Goal: Communication & Community: Answer question/provide support

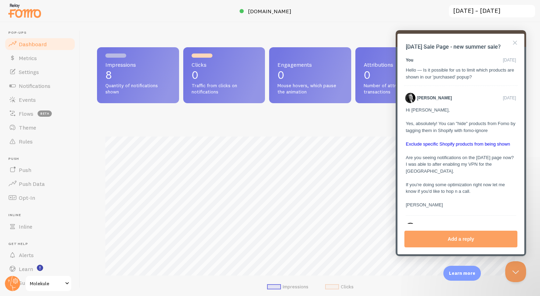
scroll to position [522, 0]
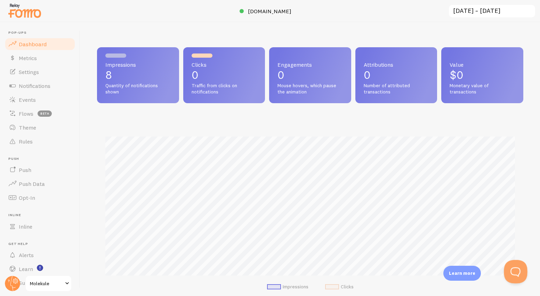
click at [510, 271] on button "Open Beacon popover" at bounding box center [513, 270] width 21 height 21
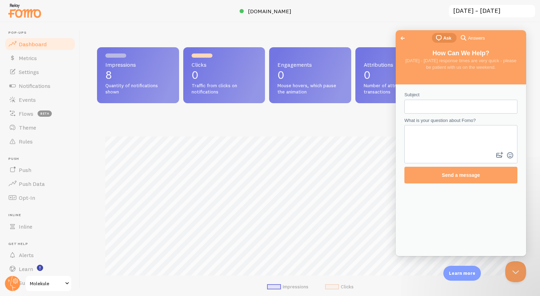
click at [441, 37] on span "chat-square" at bounding box center [438, 38] width 8 height 8
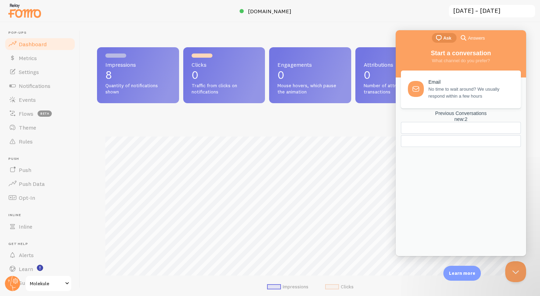
click at [487, 122] on div "new : 2" at bounding box center [461, 119] width 120 height 6
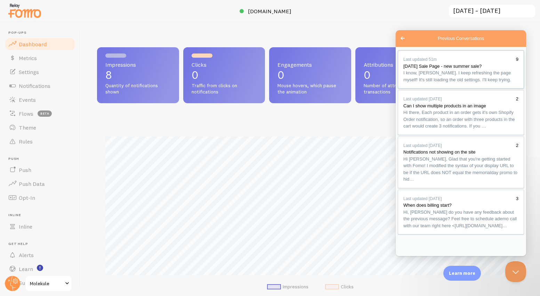
click at [469, 83] on span "I know, Shannon. I keep refreshing the page myself! It's still loading the old …" at bounding box center [460, 76] width 115 height 14
type textarea "can you kindly do something about it with the help of a dev please? waiting thi…"
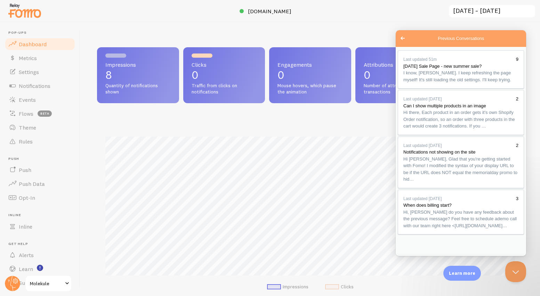
scroll to position [608, 0]
click at [410, 260] on button "Close" at bounding box center [403, 264] width 13 height 9
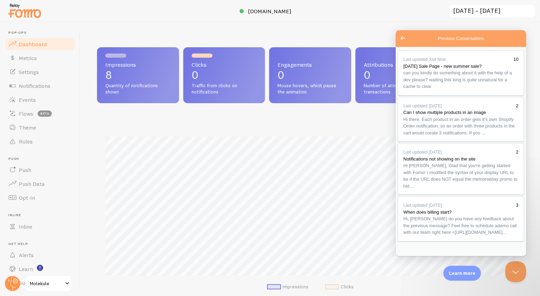
click at [437, 17] on div at bounding box center [270, 11] width 540 height 22
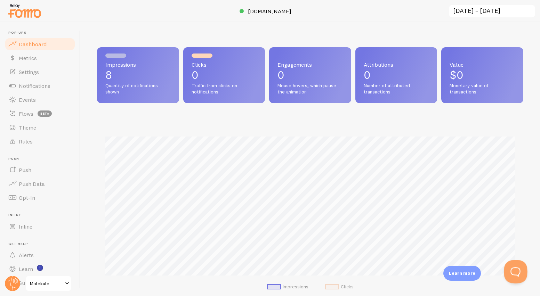
click at [508, 266] on button "Open Beacon popover" at bounding box center [513, 270] width 21 height 21
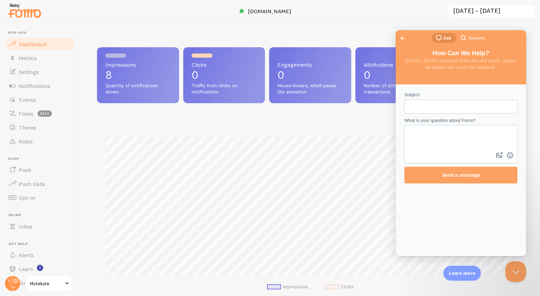
click at [466, 38] on span "search-medium" at bounding box center [463, 37] width 8 height 8
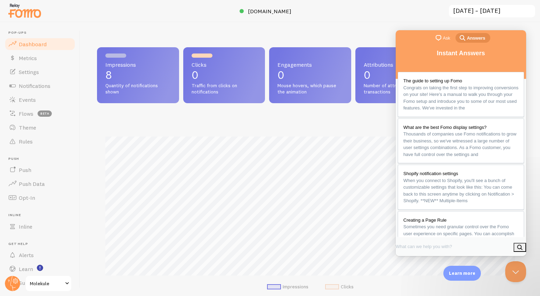
click at [439, 36] on span "chat-square" at bounding box center [438, 38] width 8 height 8
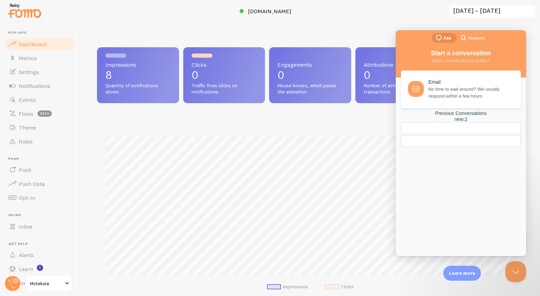
click at [491, 122] on div "new : 2" at bounding box center [461, 119] width 120 height 6
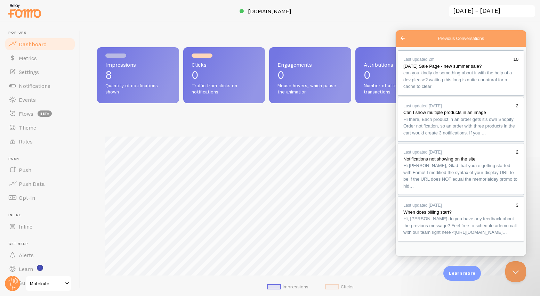
click at [449, 84] on span "can you kindly do something about it with the help of a dev please? waiting thi…" at bounding box center [457, 79] width 108 height 19
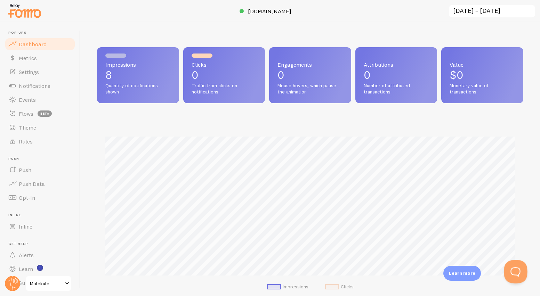
click at [515, 271] on button "Open Beacon popover" at bounding box center [513, 270] width 21 height 21
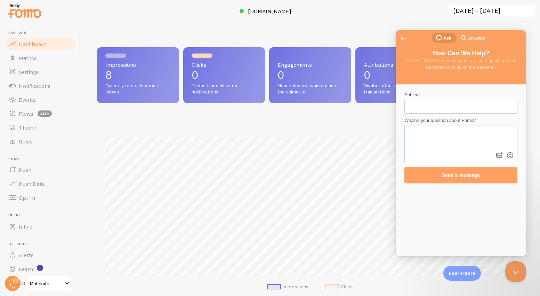
click at [437, 39] on span "chat-square" at bounding box center [438, 38] width 8 height 8
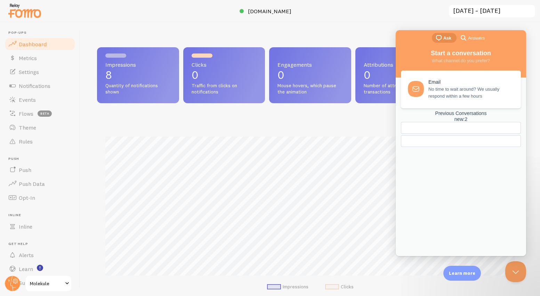
click at [488, 122] on div "new : 2" at bounding box center [461, 119] width 120 height 6
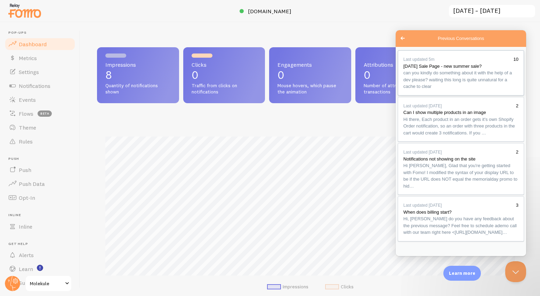
click at [455, 87] on span "can you kindly do something about it with the help of a dev please? waiting thi…" at bounding box center [457, 79] width 108 height 19
